Goal: Find specific page/section: Find specific page/section

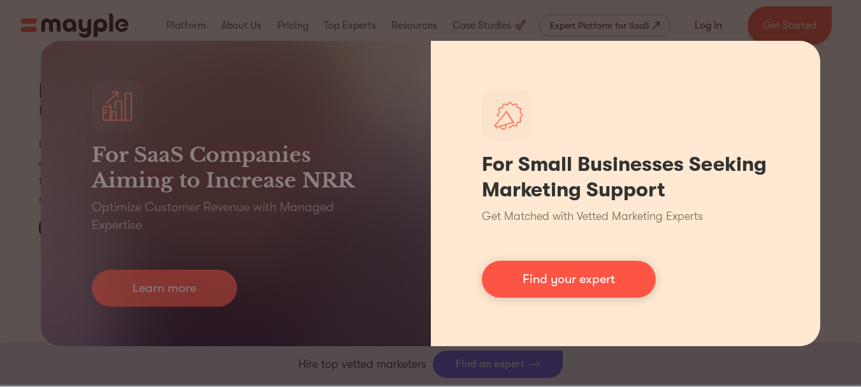
scroll to position [5011, 0]
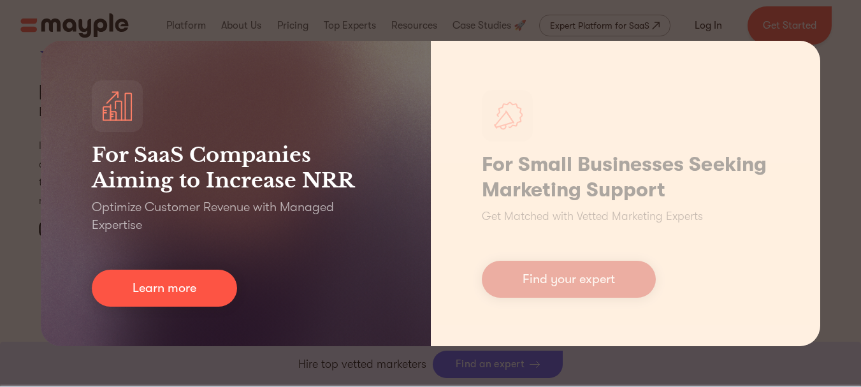
click at [147, 292] on link "Learn more" at bounding box center [164, 288] width 145 height 37
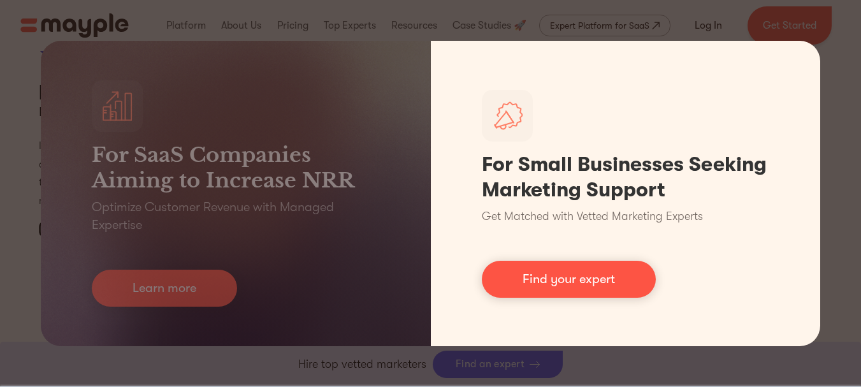
click at [578, 279] on link "Find your expert" at bounding box center [569, 279] width 174 height 37
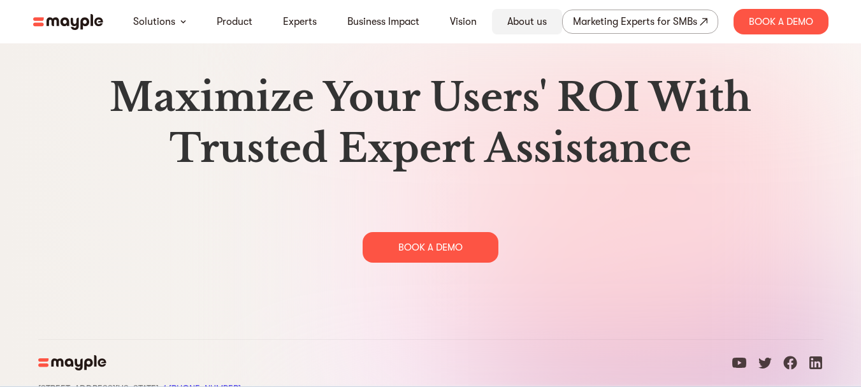
scroll to position [6433, 0]
